Goal: Task Accomplishment & Management: Use online tool/utility

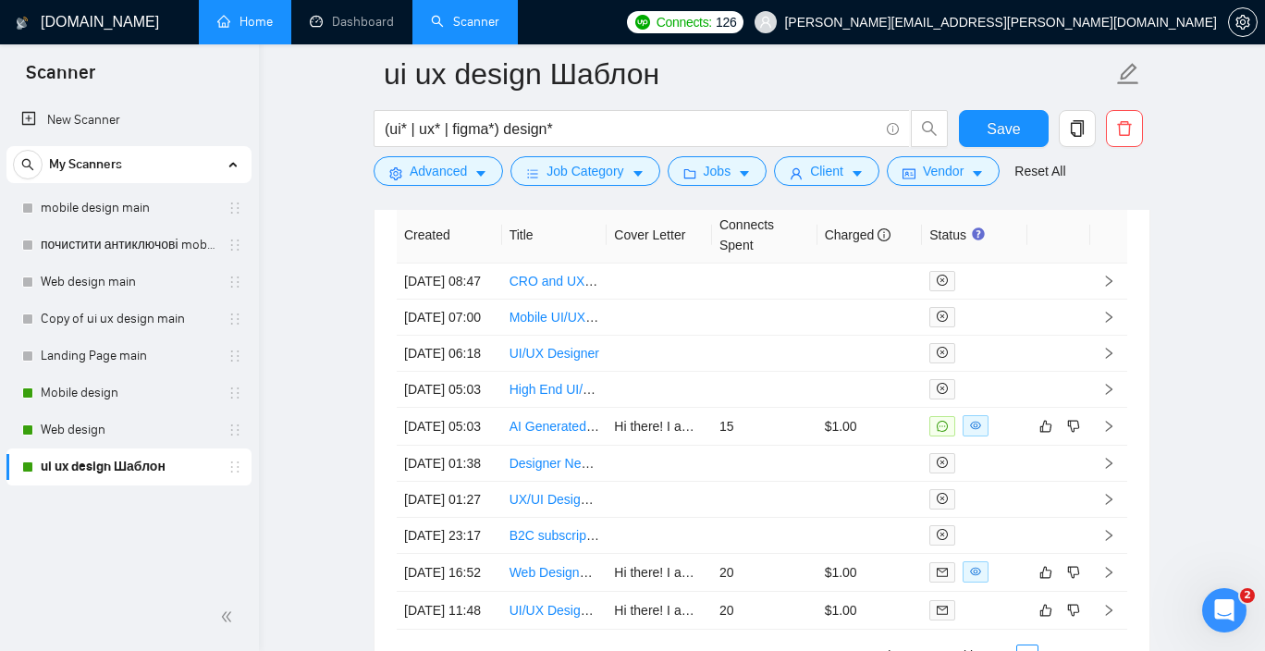
scroll to position [4867, 0]
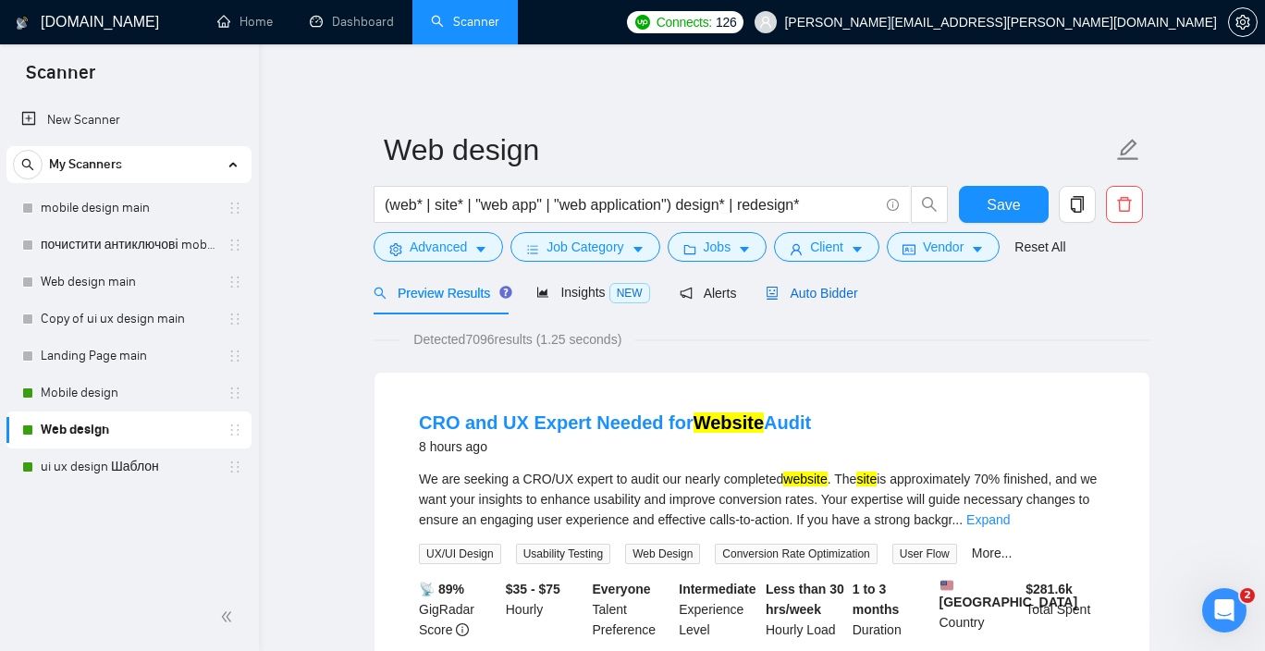
click at [839, 286] on span "Auto Bidder" at bounding box center [811, 293] width 92 height 15
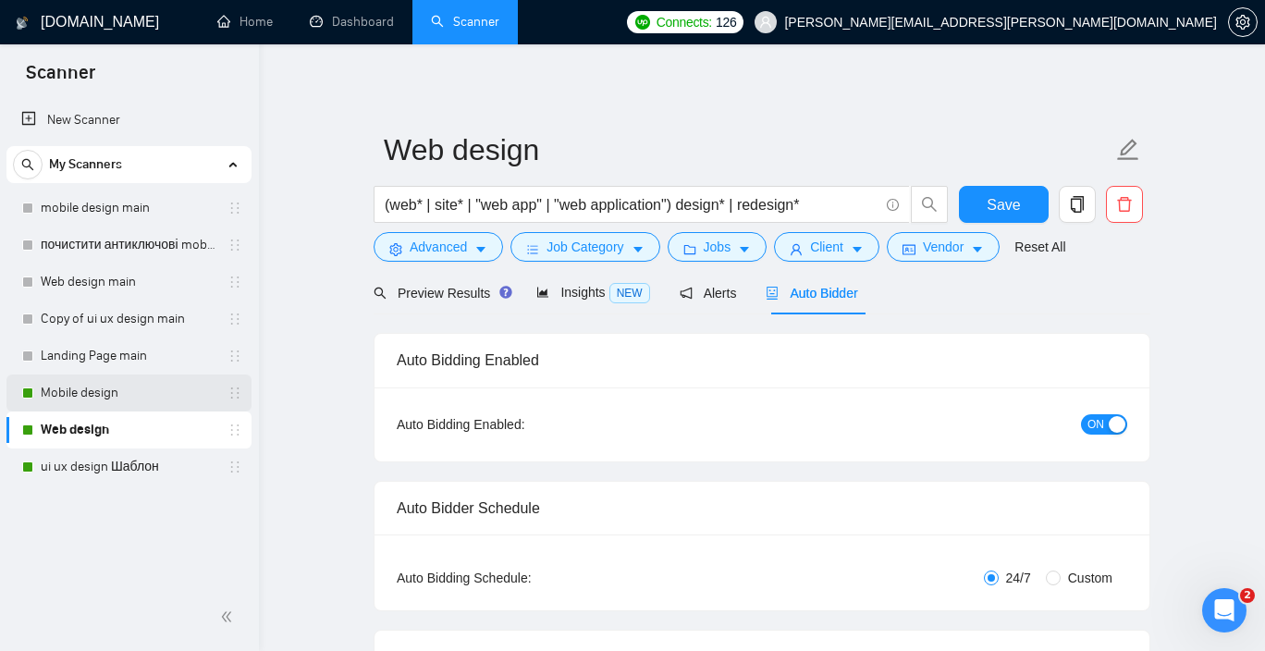
click at [127, 396] on link "Mobile design" at bounding box center [129, 392] width 176 height 37
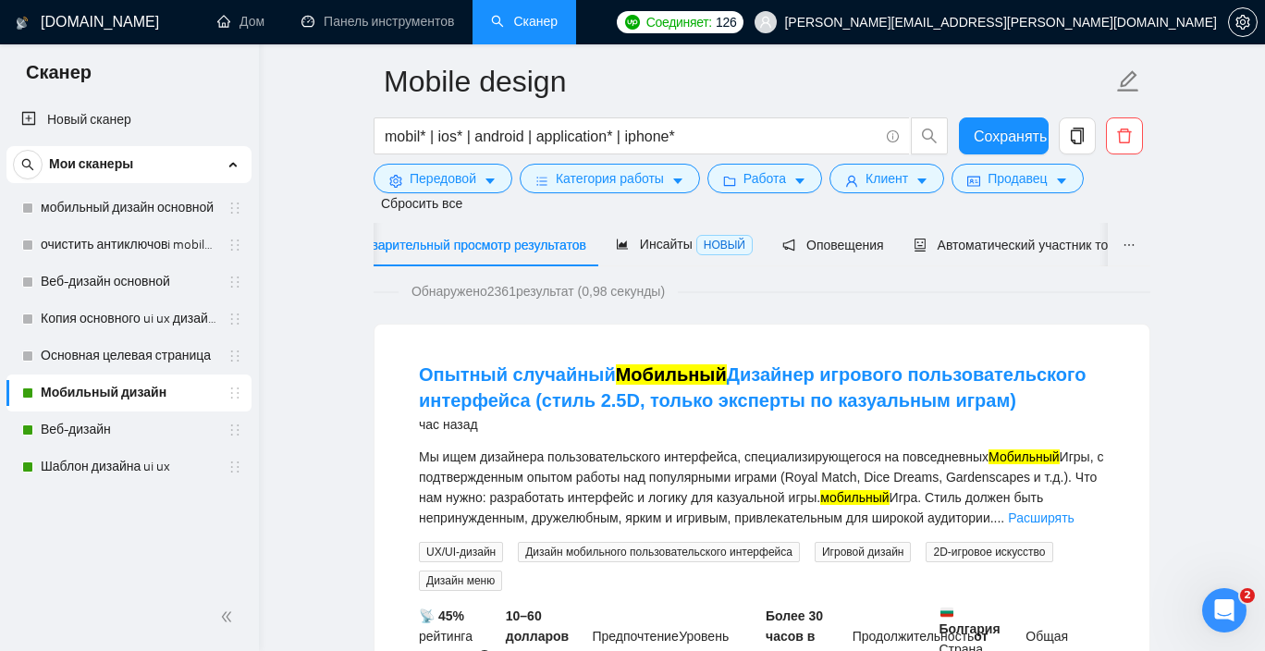
scroll to position [72, 0]
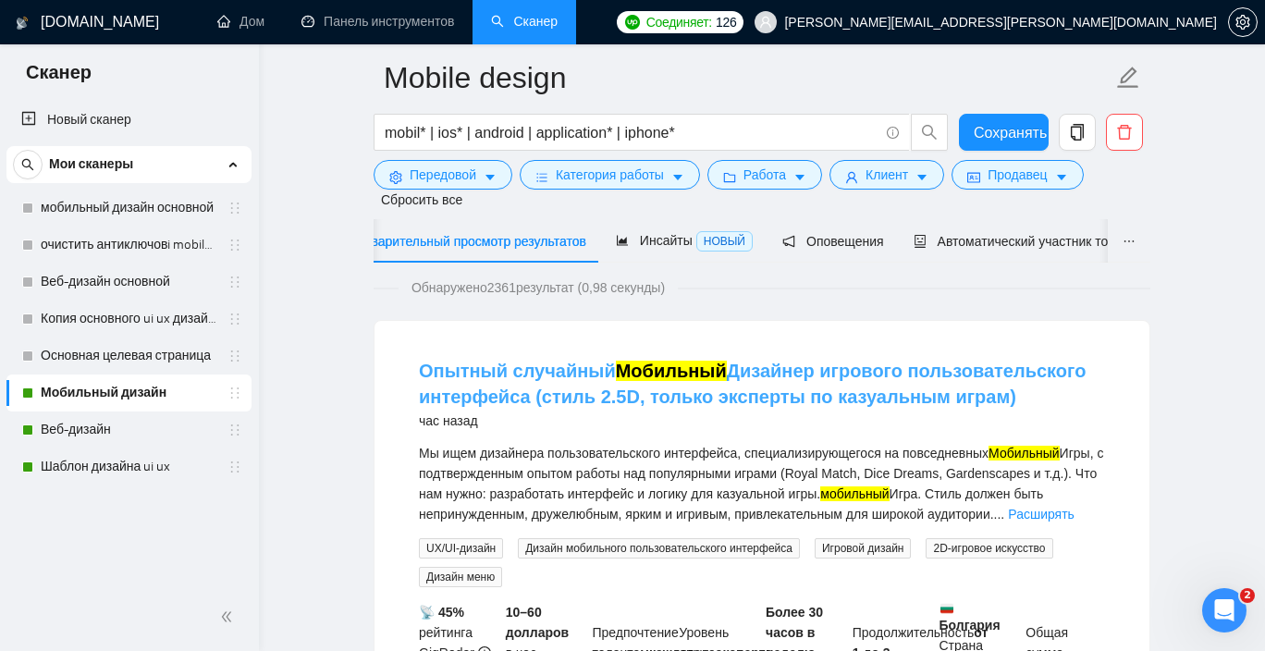
click at [827, 373] on font "Дизайнер игрового пользовательского интерфейса (стиль 2.5D, только эксперты по …" at bounding box center [752, 384] width 667 height 46
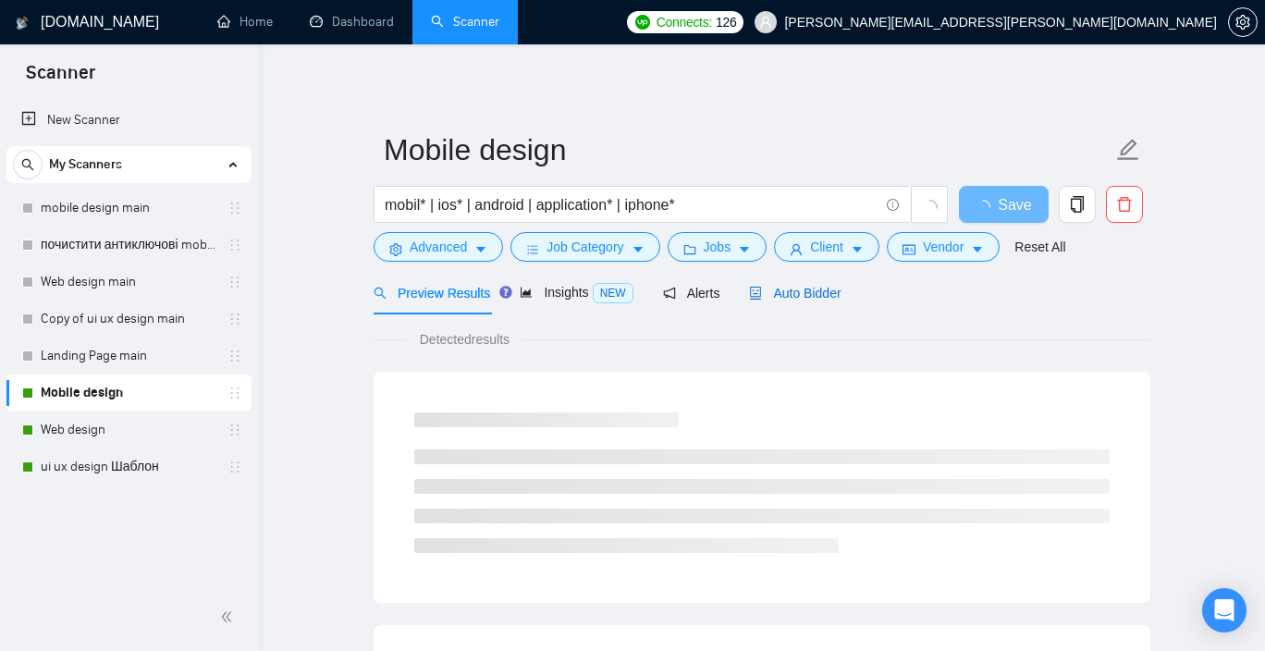
click at [812, 293] on span "Auto Bidder" at bounding box center [795, 293] width 92 height 15
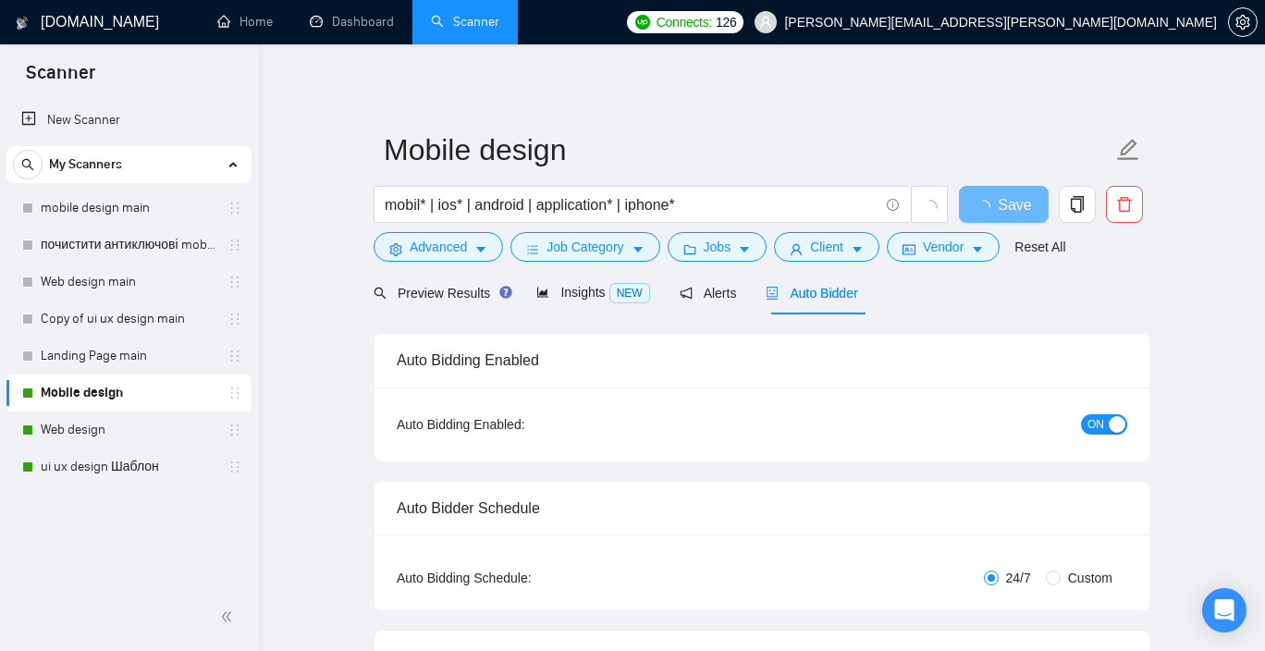
checkbox input "true"
click at [820, 296] on span "Auto Bidder" at bounding box center [811, 293] width 92 height 15
click at [826, 290] on span "Auto Bidder" at bounding box center [811, 293] width 92 height 15
click at [832, 297] on span "Auto Bidder" at bounding box center [811, 293] width 92 height 15
click at [810, 291] on span "Auto Bidder" at bounding box center [811, 293] width 92 height 15
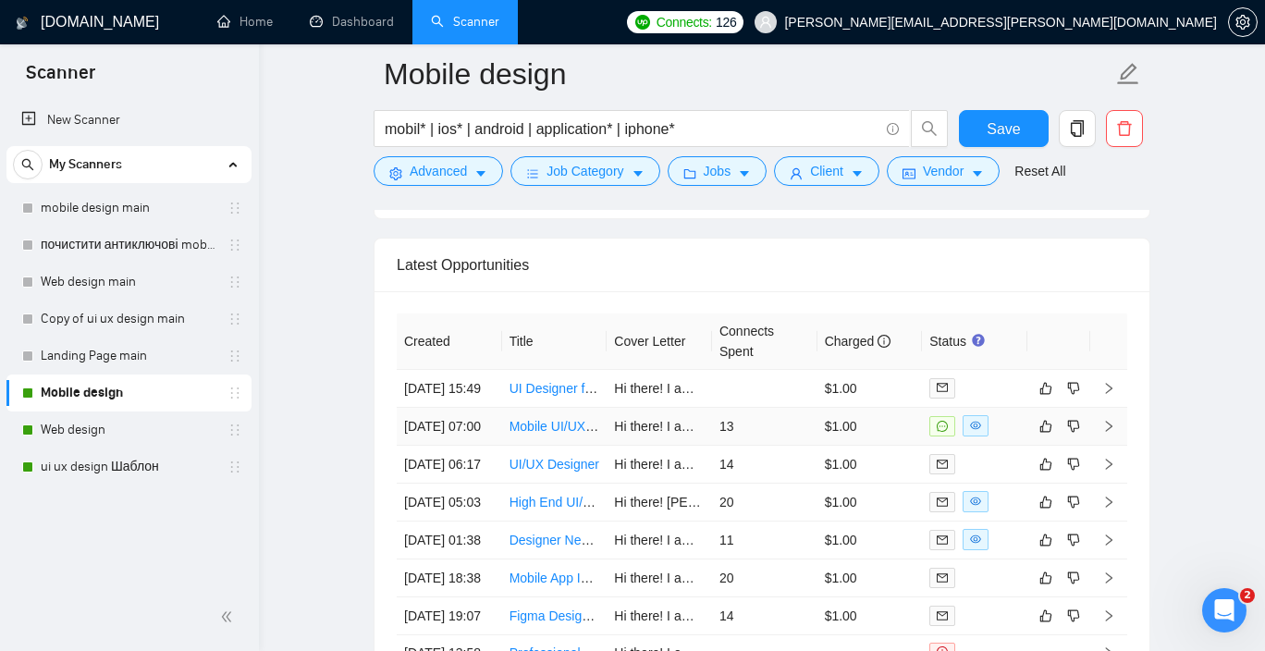
scroll to position [4720, 0]
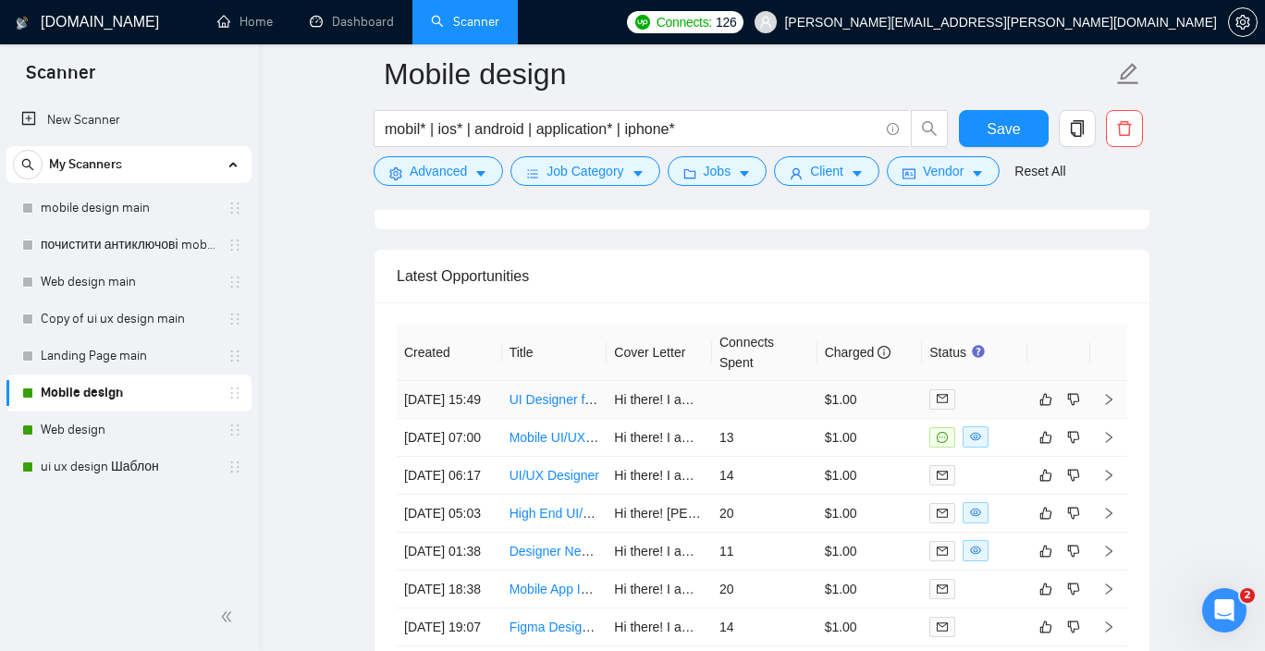
click at [547, 407] on link "UI Designer for Casual Mobile Game (2.5D Style)" at bounding box center [651, 399] width 284 height 15
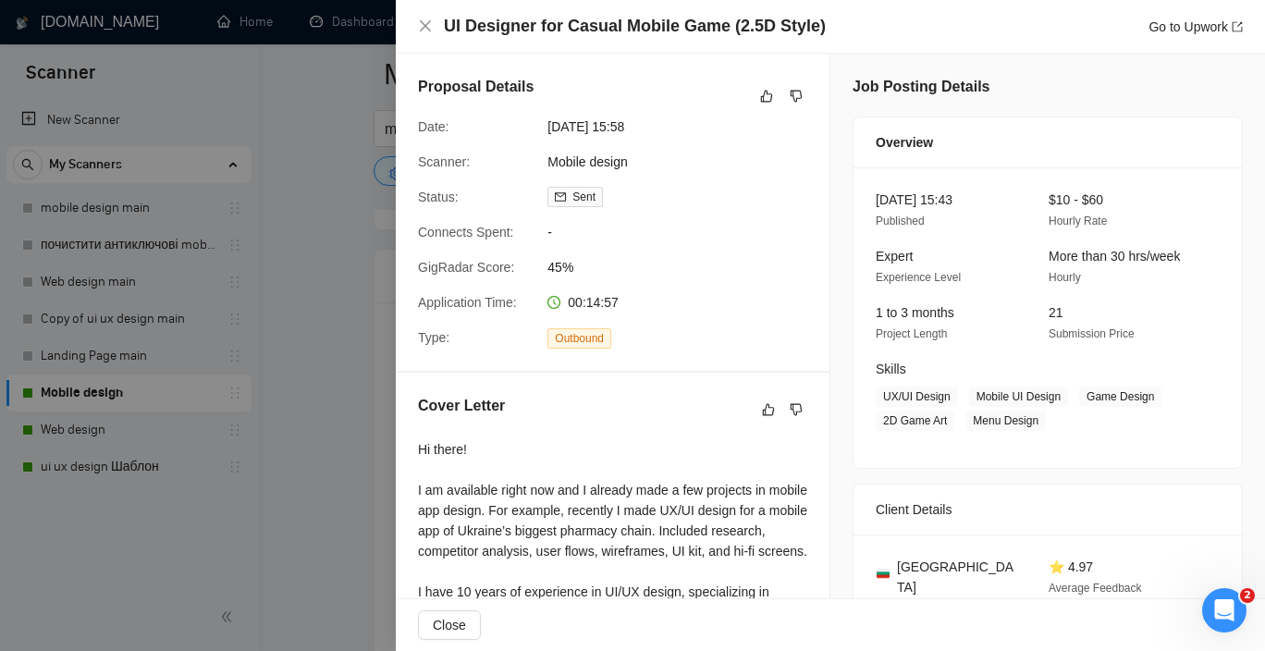
click at [324, 156] on div at bounding box center [632, 325] width 1265 height 651
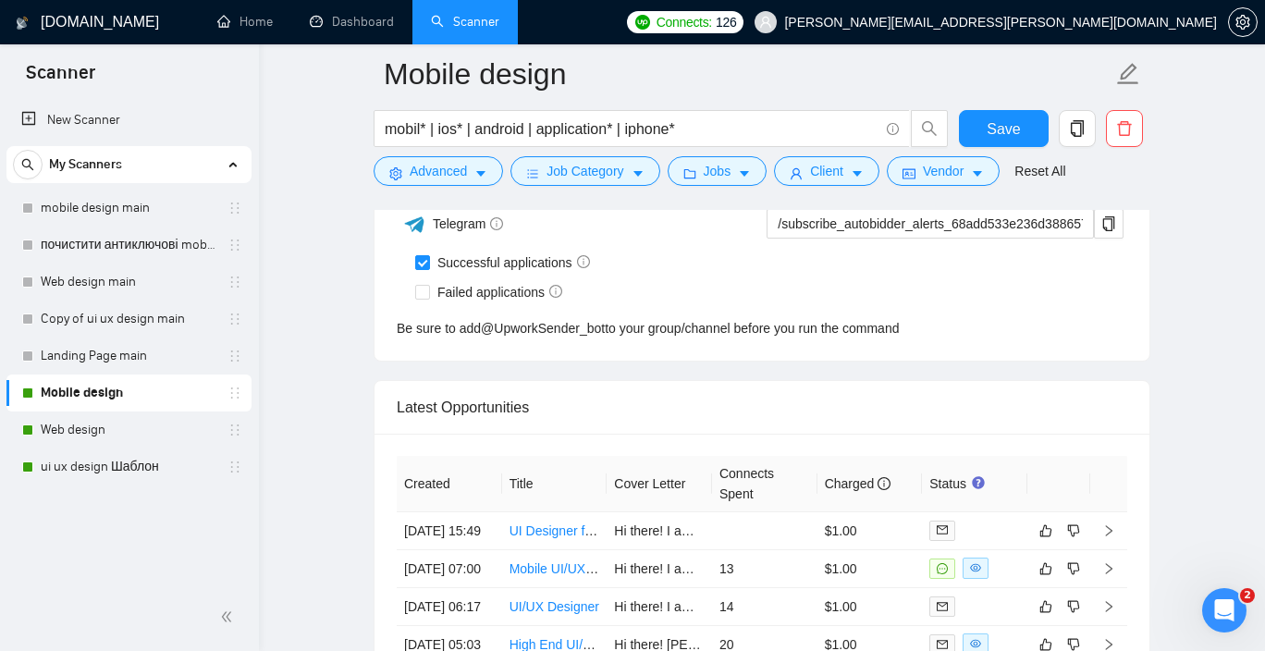
scroll to position [4573, 0]
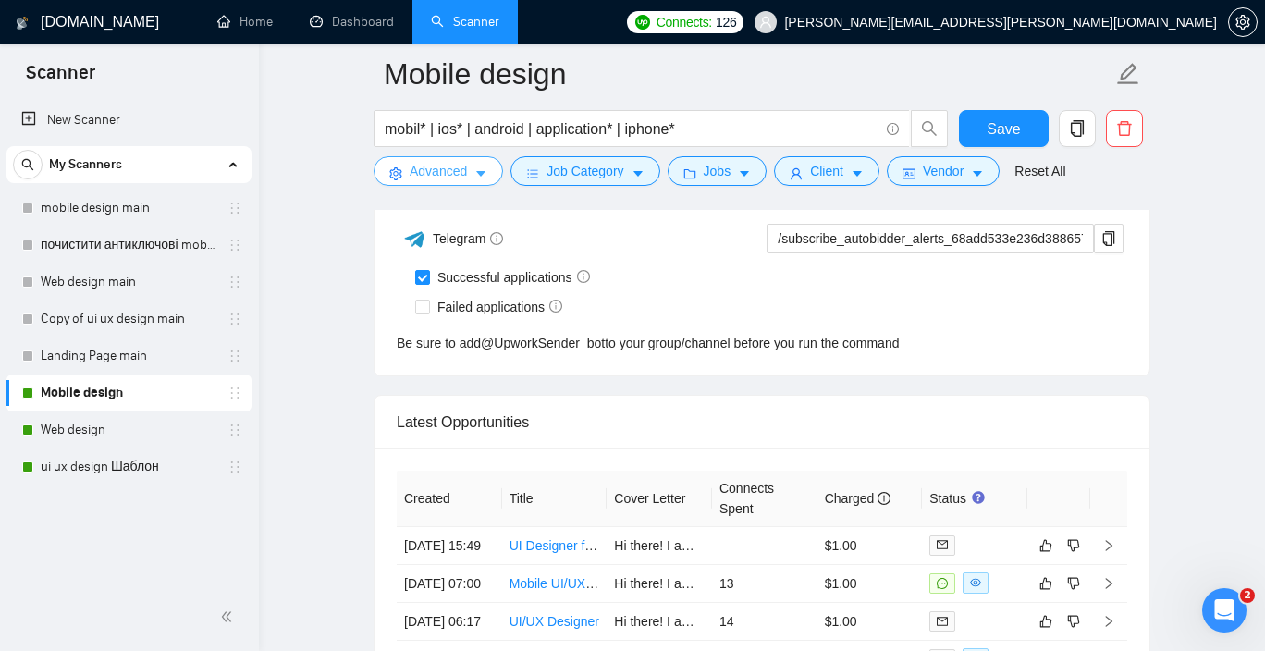
click at [455, 175] on span "Advanced" at bounding box center [438, 171] width 57 height 20
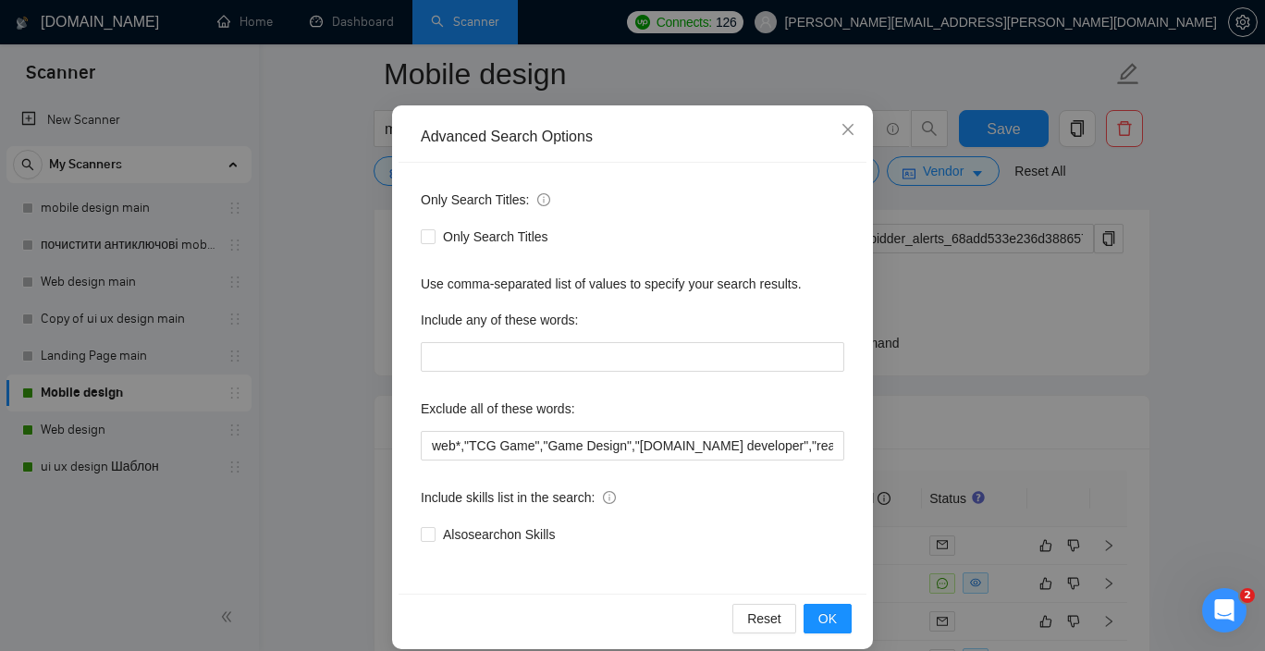
scroll to position [118, 0]
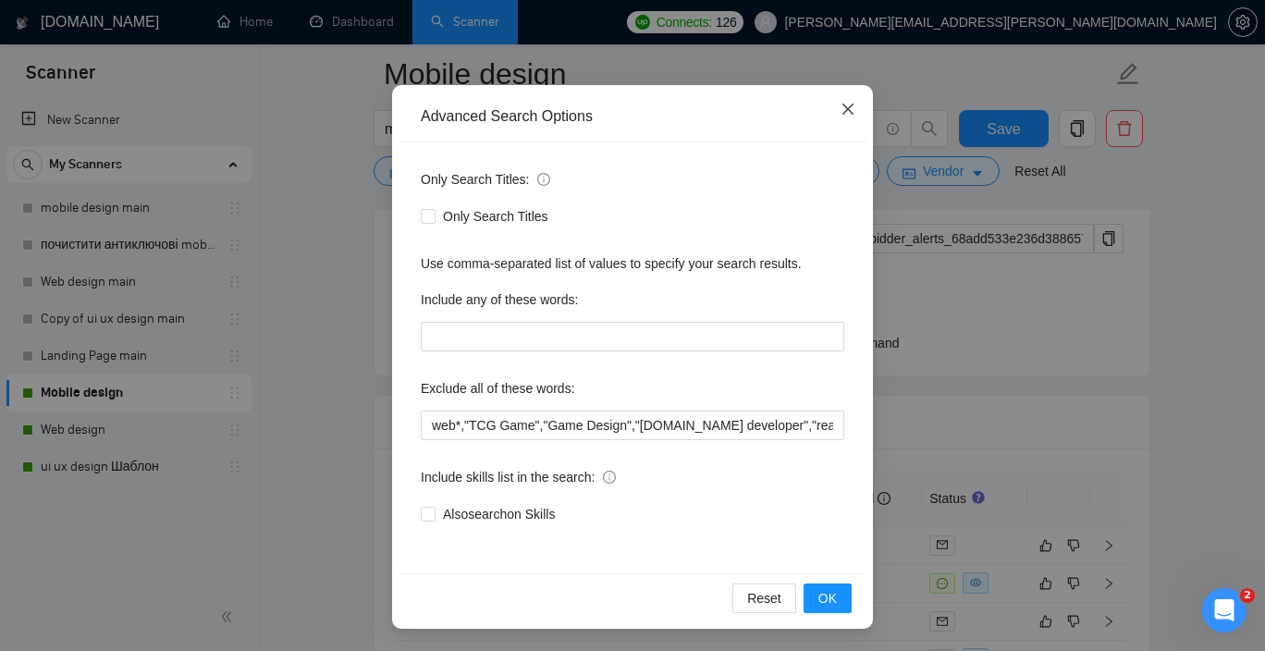
click at [845, 110] on icon "close" at bounding box center [847, 109] width 15 height 15
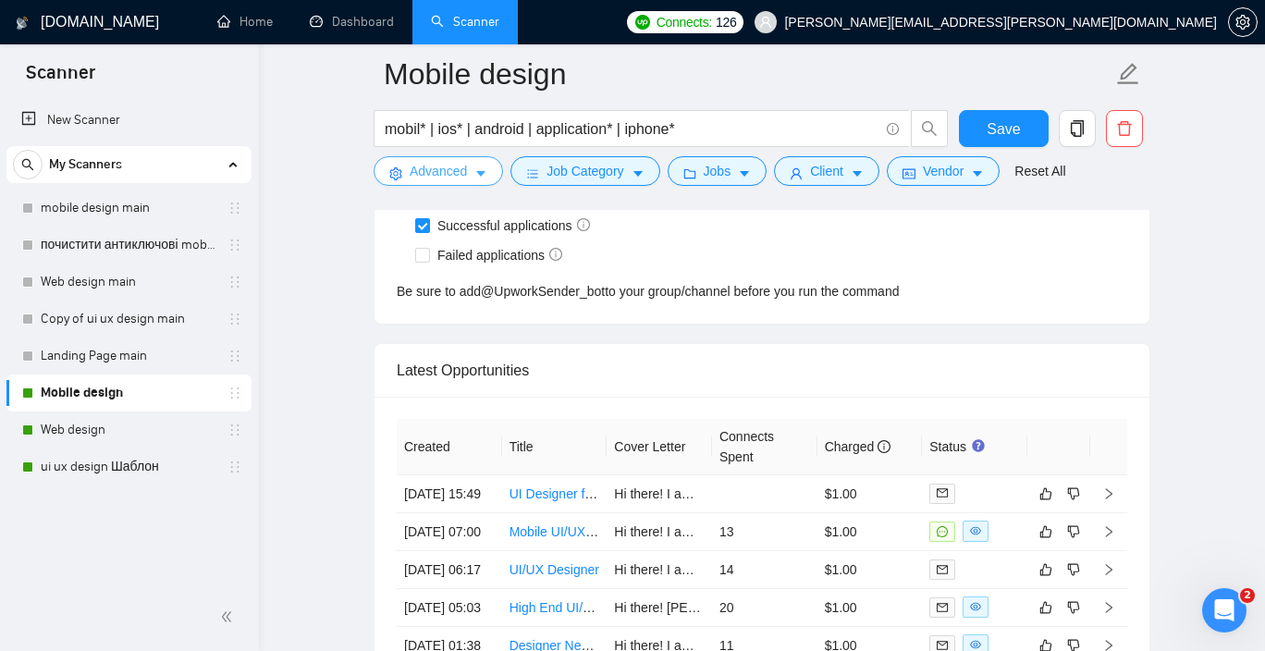
scroll to position [4631, 0]
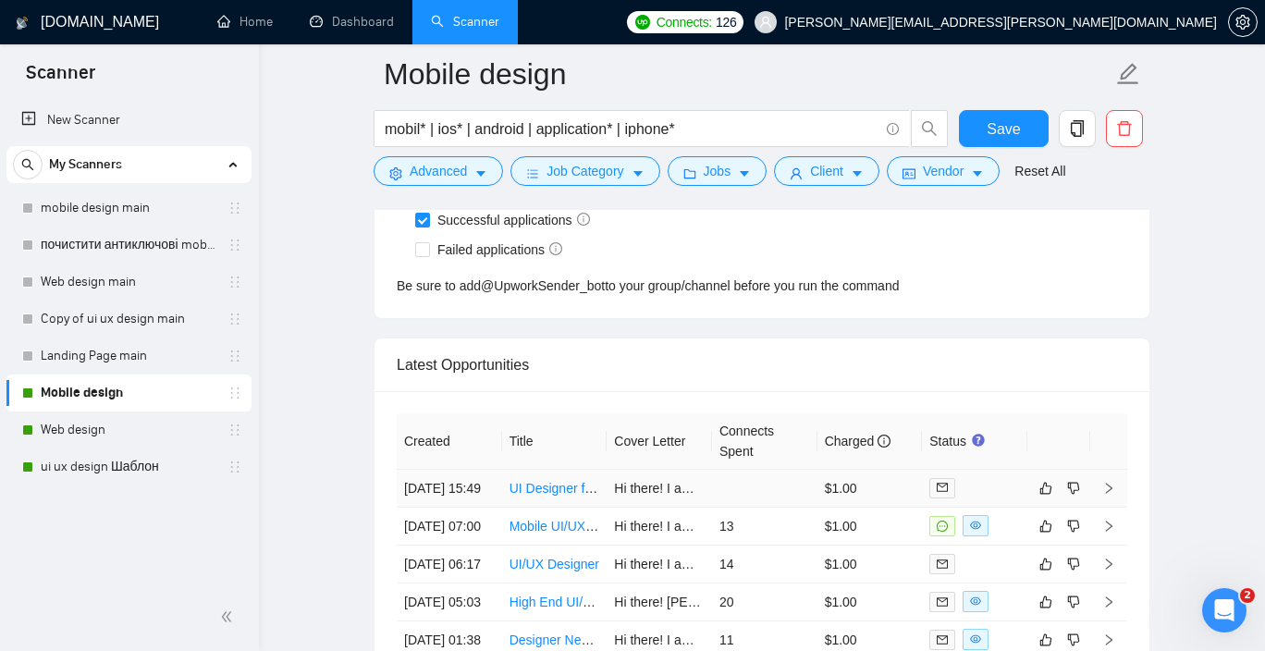
click at [557, 491] on link "UI Designer for Casual Mobile Game (2.5D Style)" at bounding box center [651, 488] width 284 height 15
